Goal: Transaction & Acquisition: Purchase product/service

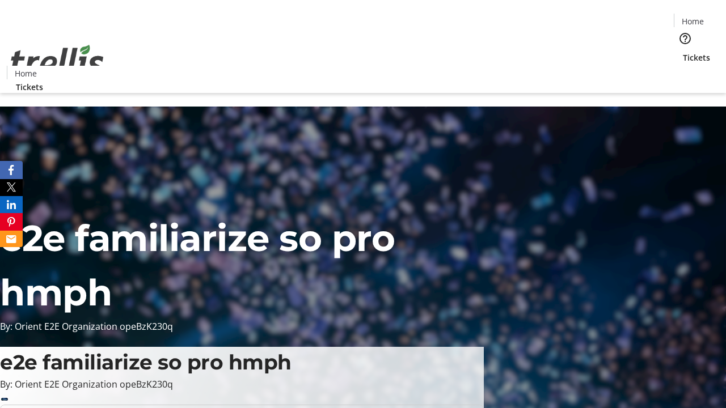
click at [683, 52] on span "Tickets" at bounding box center [696, 58] width 27 height 12
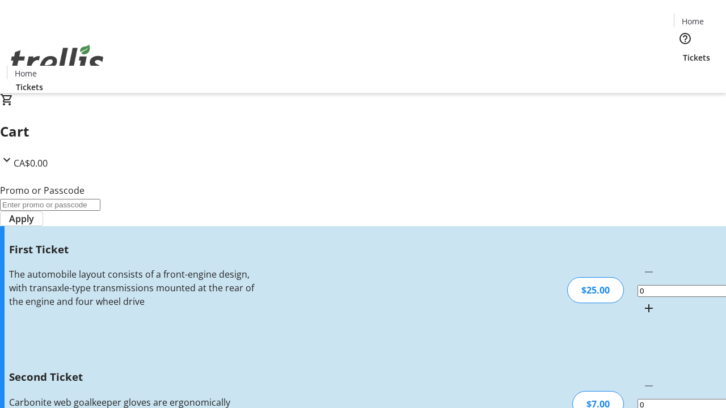
click at [642, 302] on mat-icon "Increment by one" at bounding box center [649, 309] width 14 height 14
type input "1"
type input "2"
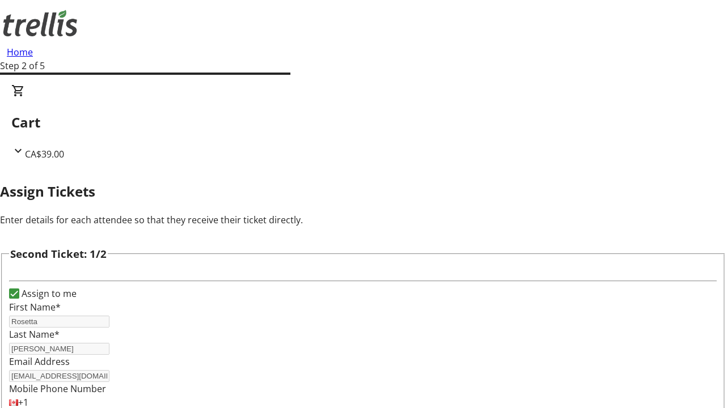
type input "Rosetta"
type input "[PERSON_NAME]"
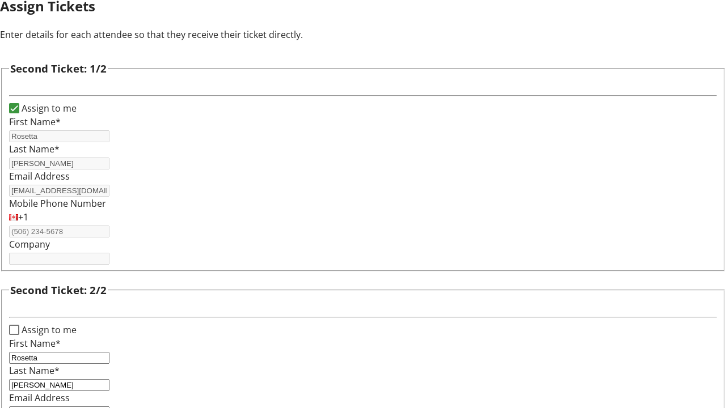
type input "[EMAIL_ADDRESS][DOMAIN_NAME]"
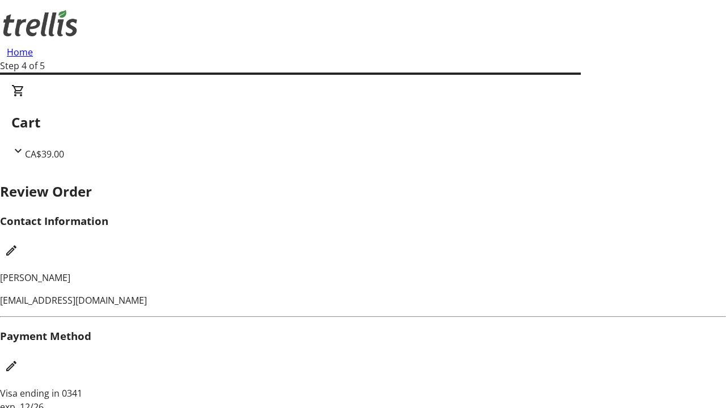
click at [18, 244] on mat-icon "Edit Contact Information" at bounding box center [12, 251] width 14 height 14
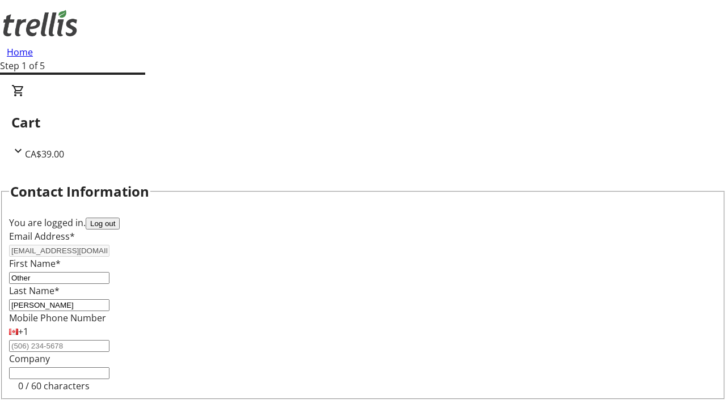
type input "Other"
type input "Name"
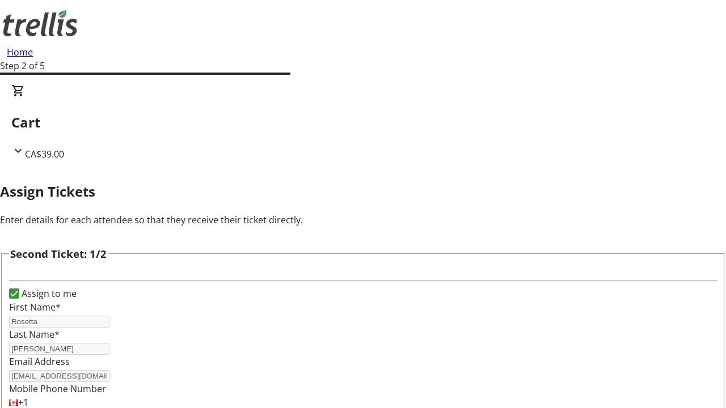
scroll to position [133, 0]
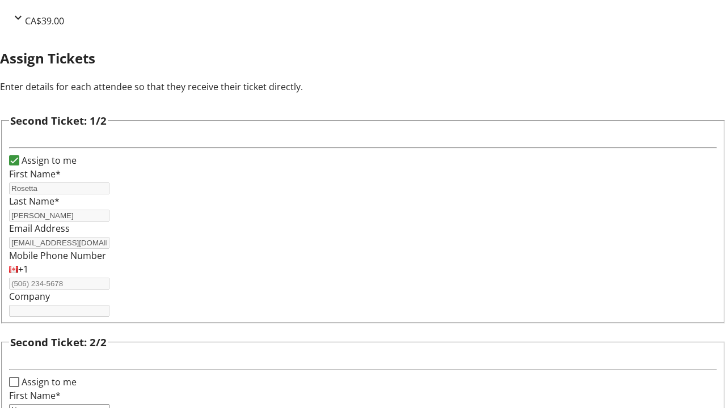
type input "Name"
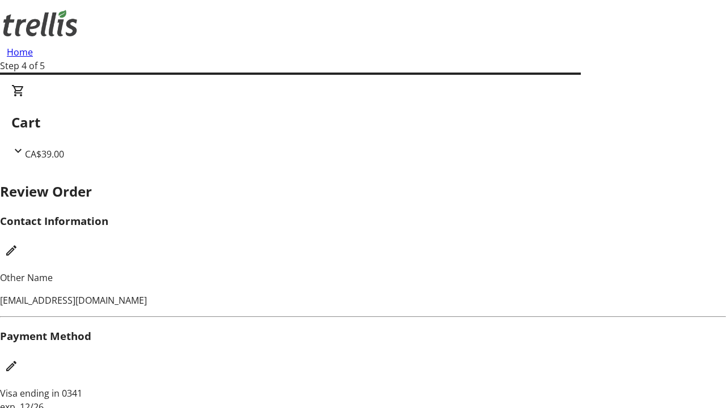
click at [18, 359] on mat-icon "Edit Payment Method" at bounding box center [12, 366] width 14 height 14
